Goal: Transaction & Acquisition: Purchase product/service

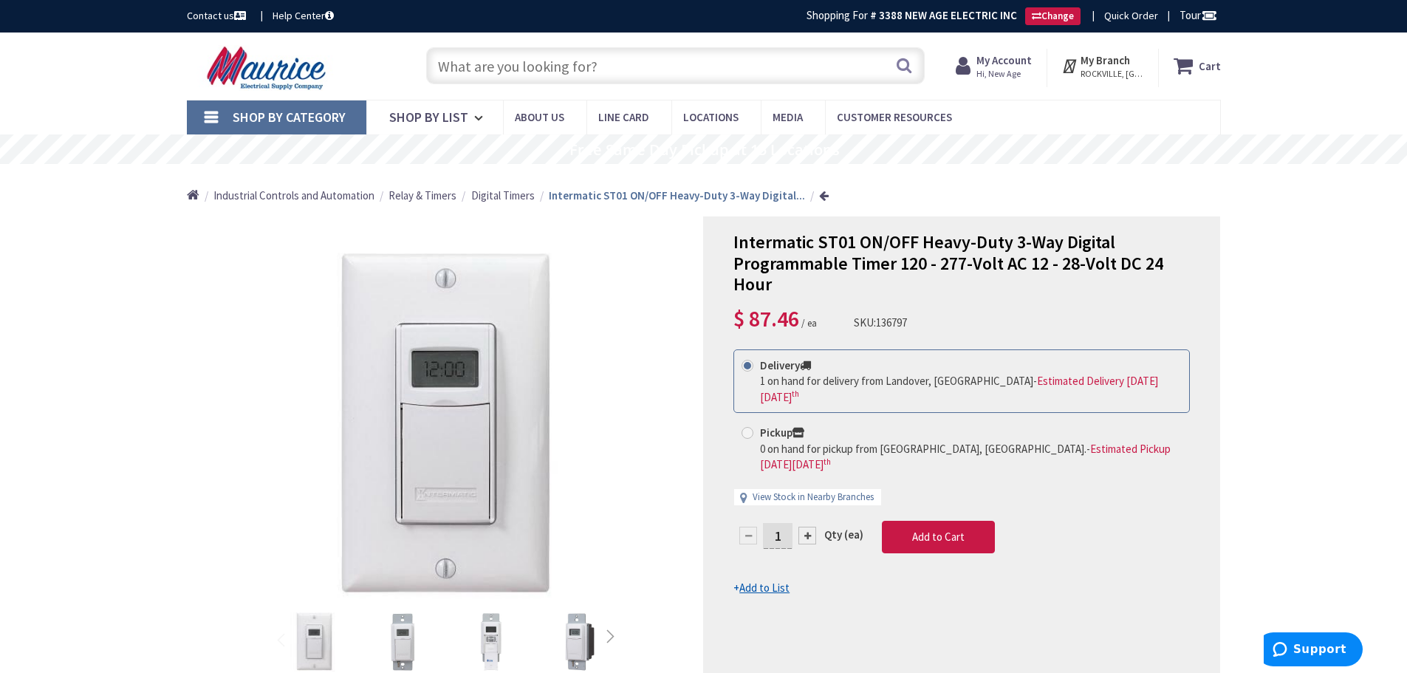
click at [506, 71] on input "text" at bounding box center [675, 65] width 499 height 37
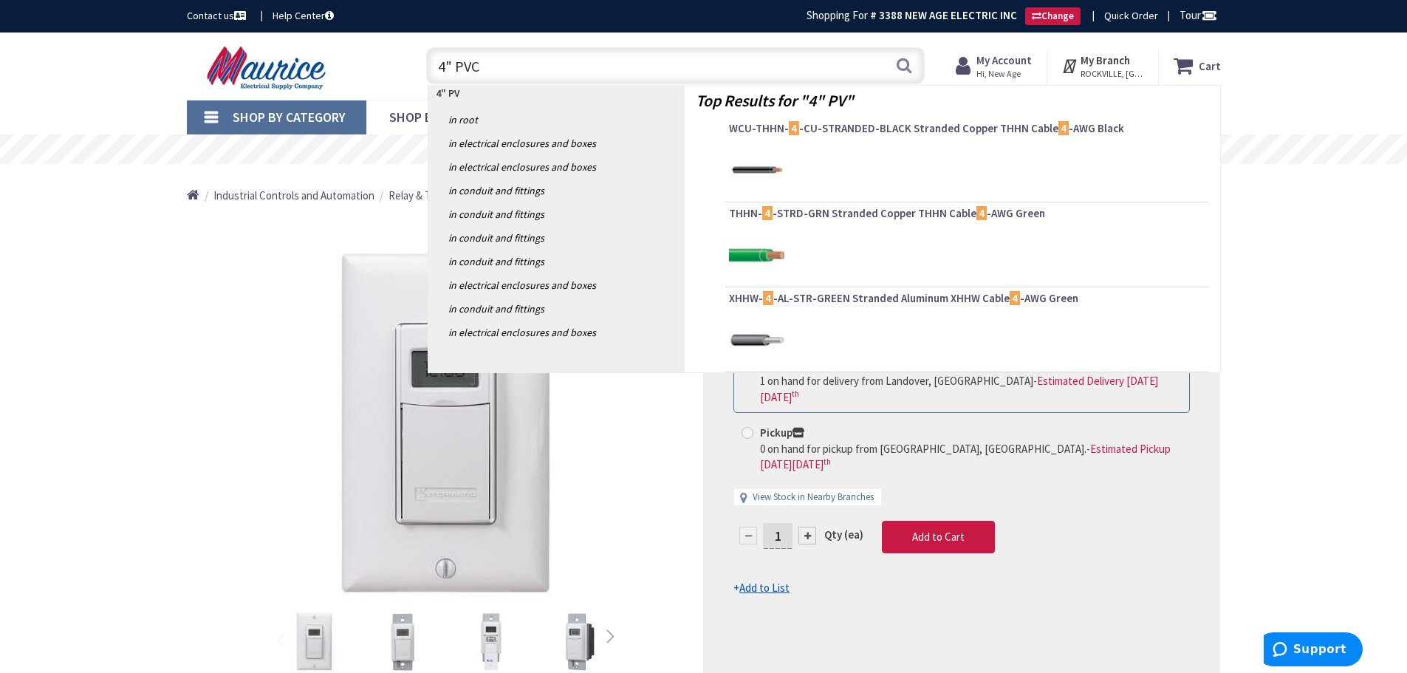
type input "4" PVC"
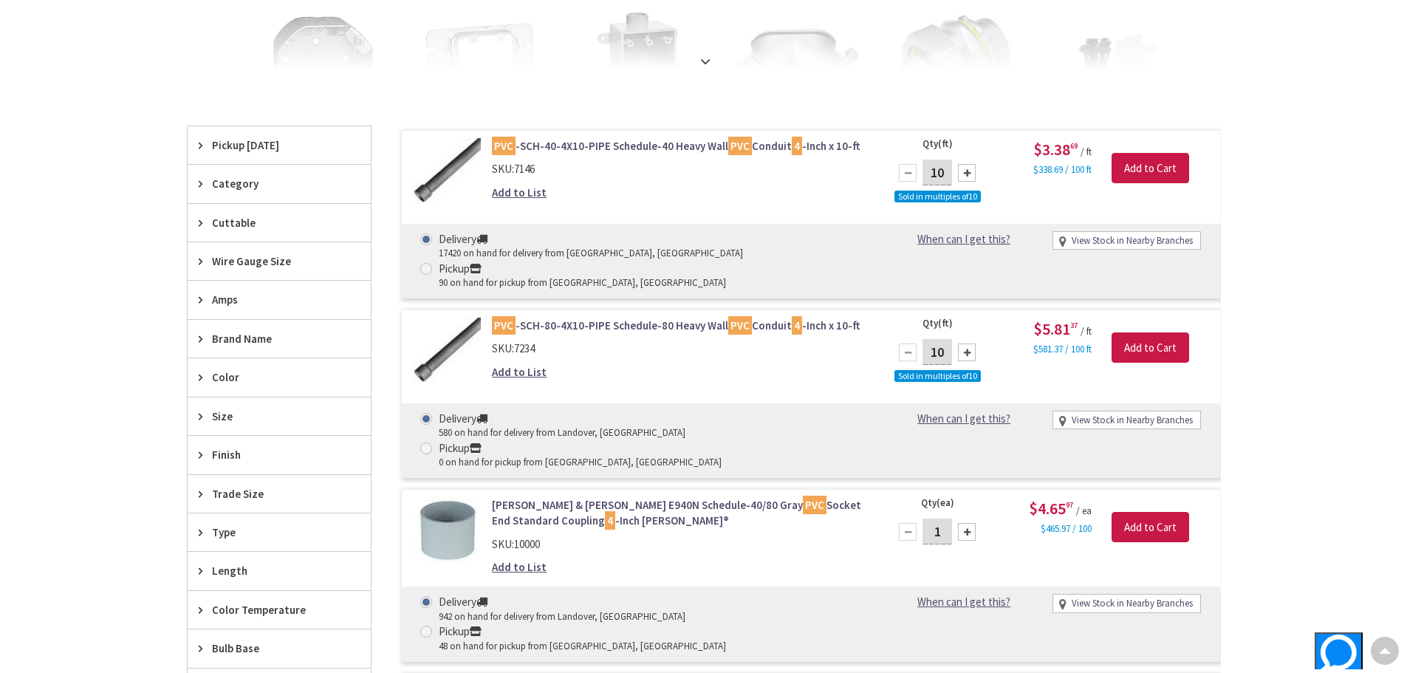
scroll to position [372, 0]
drag, startPoint x: 550, startPoint y: 170, endPoint x: 496, endPoint y: 139, distance: 62.9
click at [496, 139] on div "PVC -SCH-40-4X10-PIPE Schedule-40 Heavy Wall PVC Conduit 4 -Inch x 10-ft SKU: 7…" at bounding box center [680, 172] width 398 height 69
copy div "PVC -SCH-40-4X10-PIPE Schedule-40 Heavy Wall PVC Conduit 4 -Inch x 10-ft SKU: 7…"
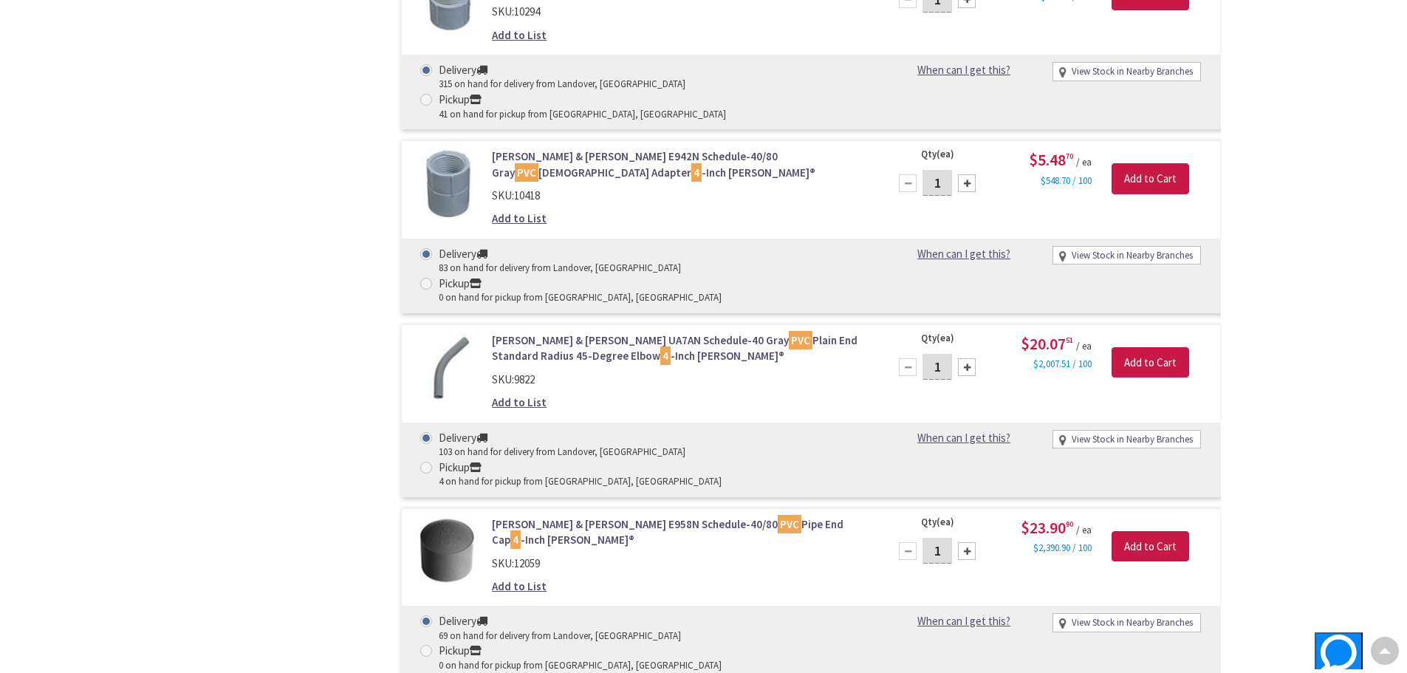
scroll to position [1465, 0]
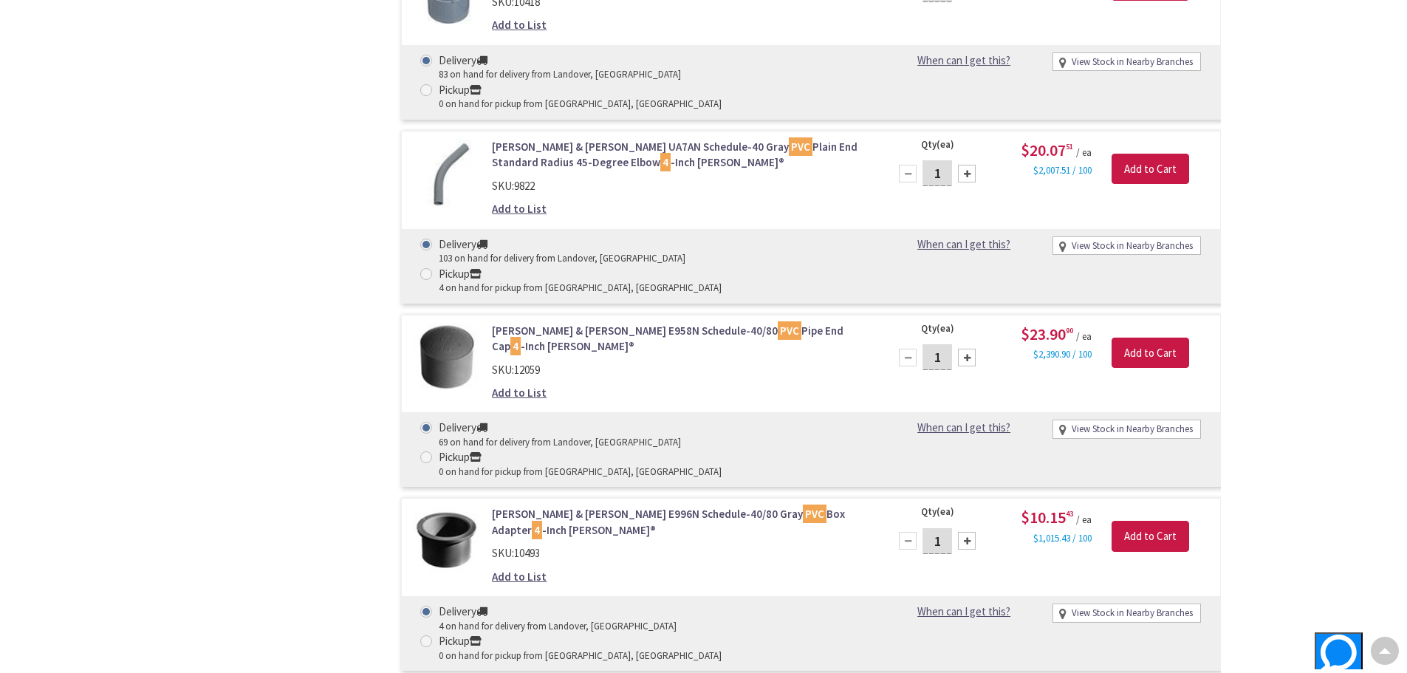
drag, startPoint x: 552, startPoint y: 424, endPoint x: 494, endPoint y: 383, distance: 70.9
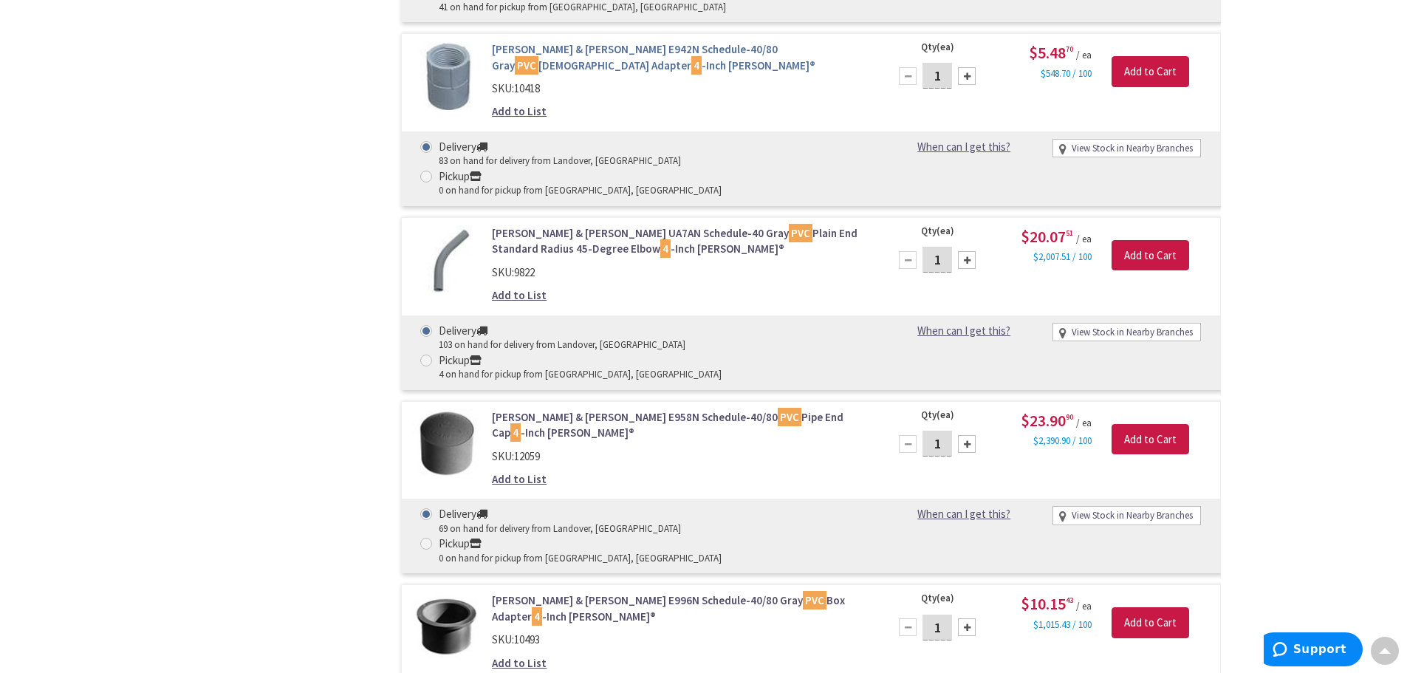
scroll to position [1616, 0]
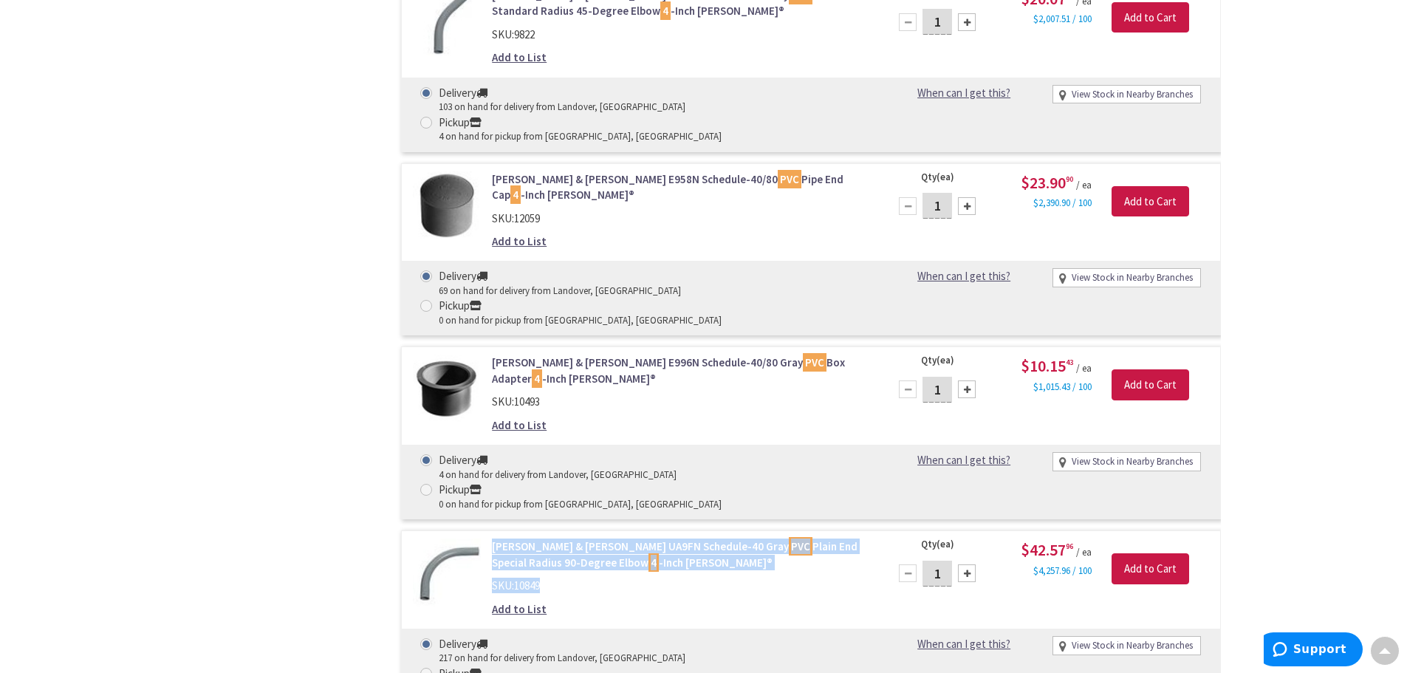
drag, startPoint x: 536, startPoint y: 273, endPoint x: 492, endPoint y: 239, distance: 55.4
click at [492, 539] on div "[PERSON_NAME] & [PERSON_NAME] UA9FN Schedule-40 Gray PVC Plain End Special Radi…" at bounding box center [680, 582] width 398 height 86
copy div "[PERSON_NAME] & [PERSON_NAME] UA9FN Schedule-40 Gray PVC Plain End Special Radi…"
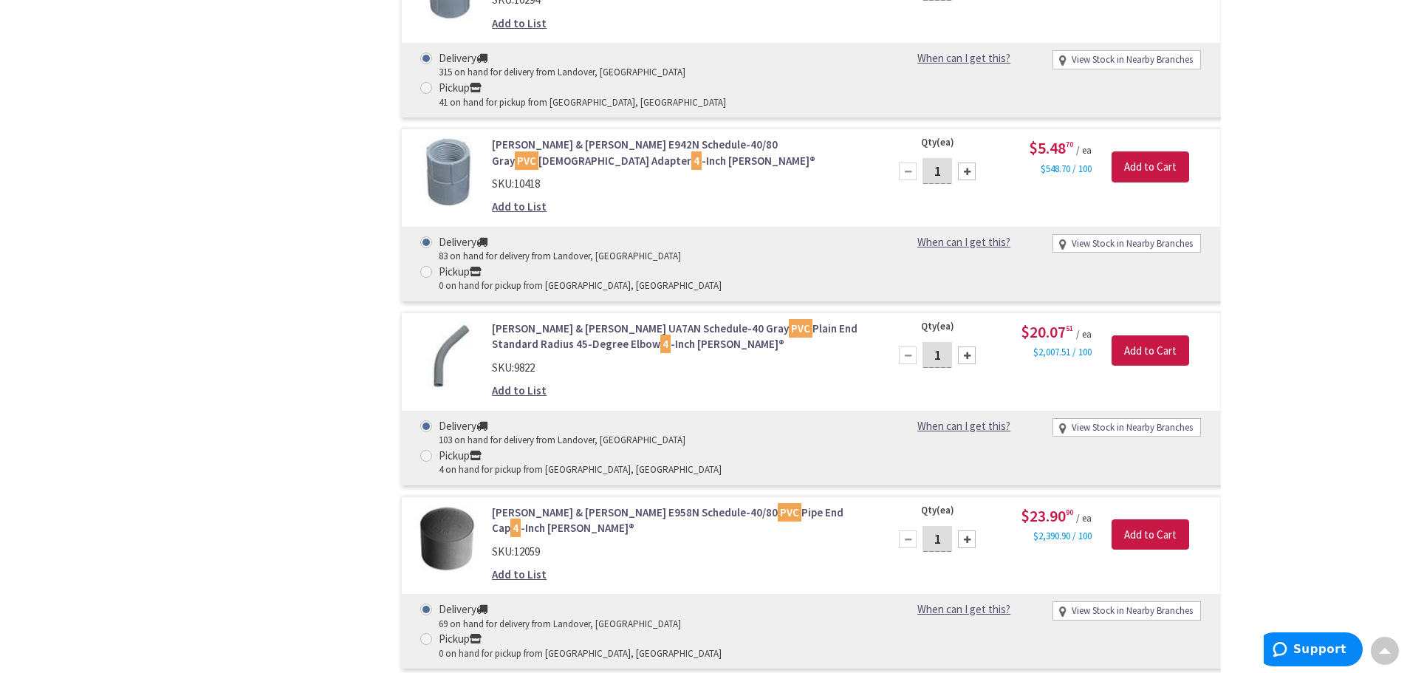
scroll to position [1247, 0]
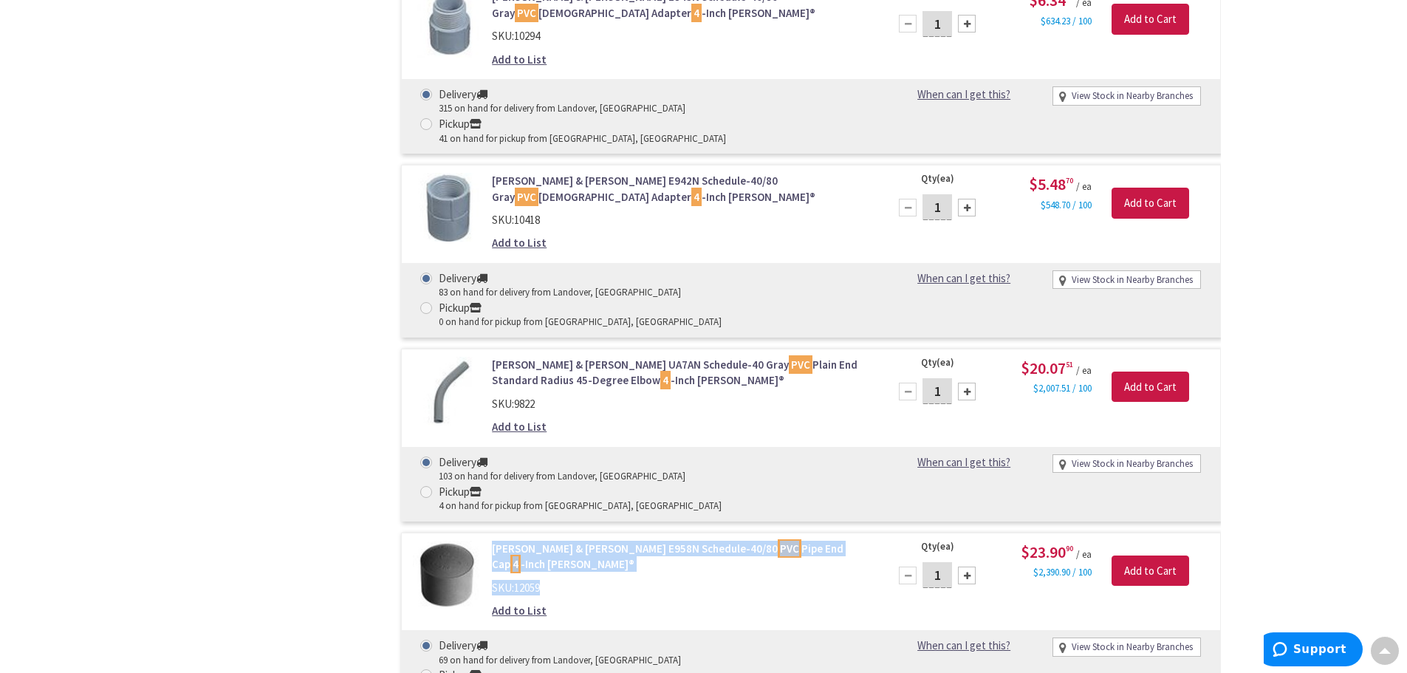
drag, startPoint x: 570, startPoint y: 346, endPoint x: 492, endPoint y: 324, distance: 81.6
click at [492, 541] on div "[PERSON_NAME] & [PERSON_NAME] E958N Schedule-40/80 PVC Pipe End Cap 4 -Inch [PE…" at bounding box center [680, 584] width 398 height 86
copy div "[PERSON_NAME] & [PERSON_NAME] E958N Schedule-40/80 PVC Pipe End Cap 4 -Inch [PE…"
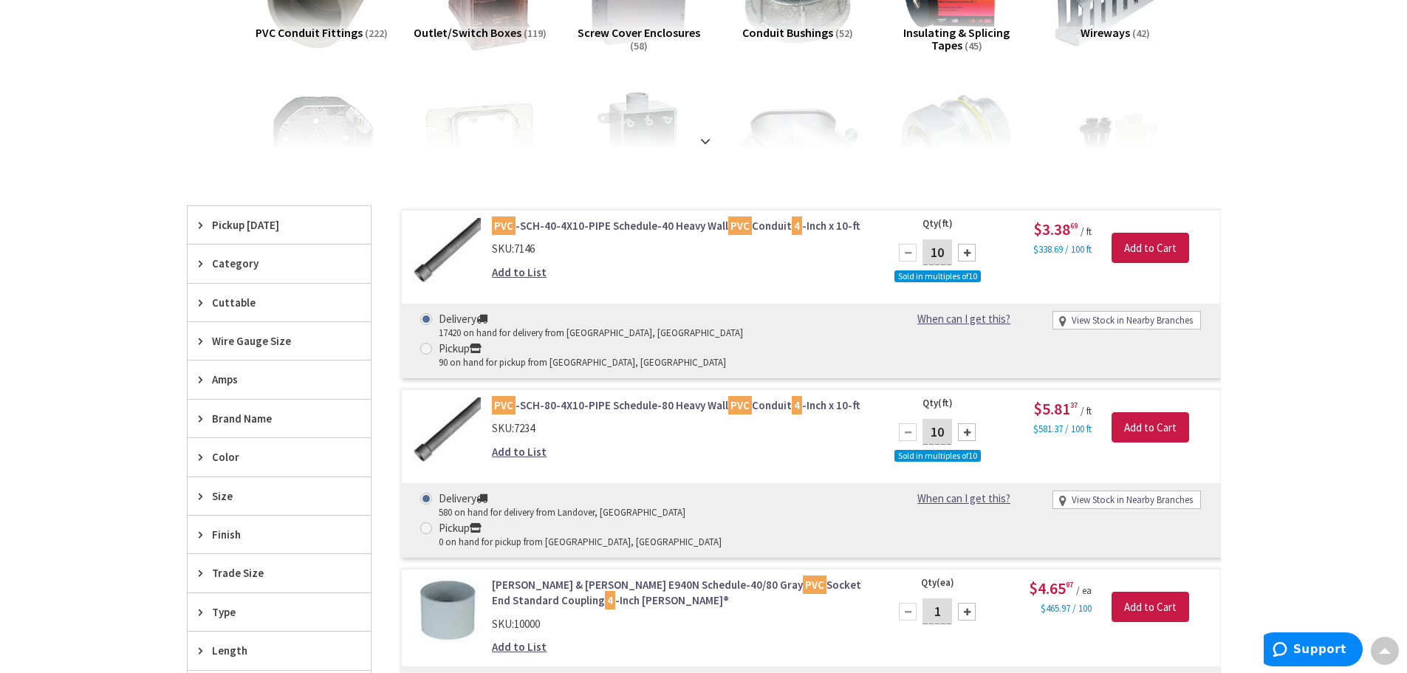
scroll to position [287, 0]
